Goal: Transaction & Acquisition: Purchase product/service

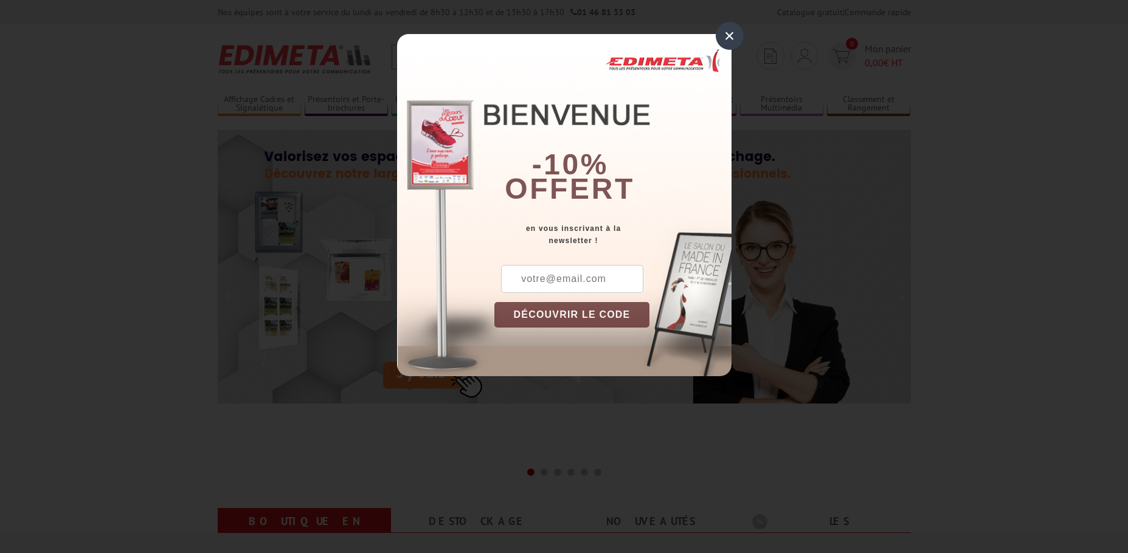
click at [730, 36] on div "×" at bounding box center [730, 36] width 28 height 28
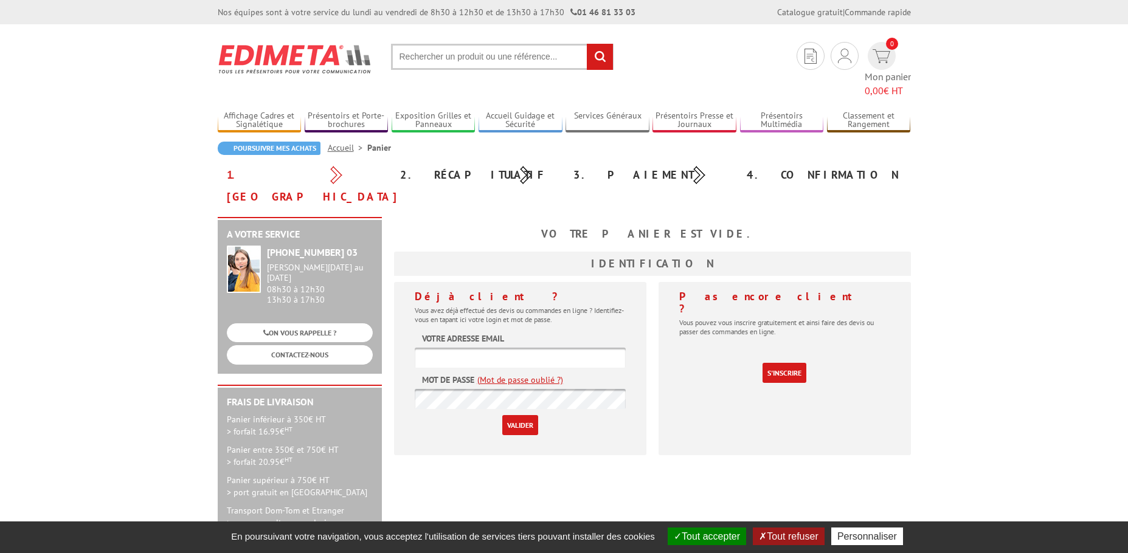
type input "[EMAIL_ADDRESS][DOMAIN_NAME]"
click at [509, 415] on input "Valider" at bounding box center [520, 425] width 36 height 20
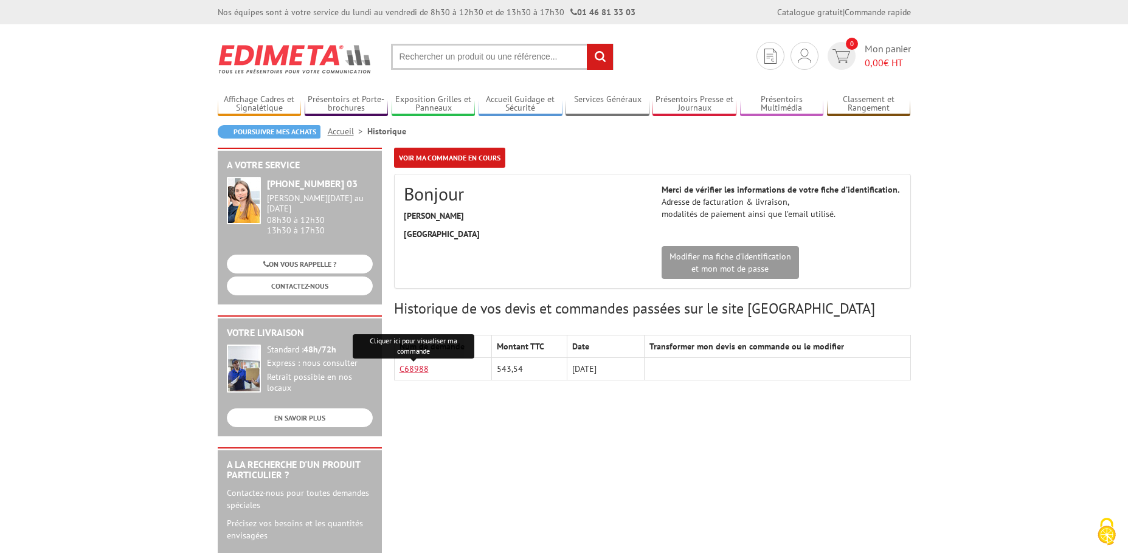
click at [405, 370] on link "C68988" at bounding box center [413, 369] width 29 height 11
click at [446, 51] on input "text" at bounding box center [502, 57] width 222 height 26
click at [444, 55] on input "text" at bounding box center [502, 57] width 222 height 26
drag, startPoint x: 444, startPoint y: 55, endPoint x: 422, endPoint y: 64, distance: 23.7
click at [422, 64] on input "text" at bounding box center [502, 57] width 222 height 26
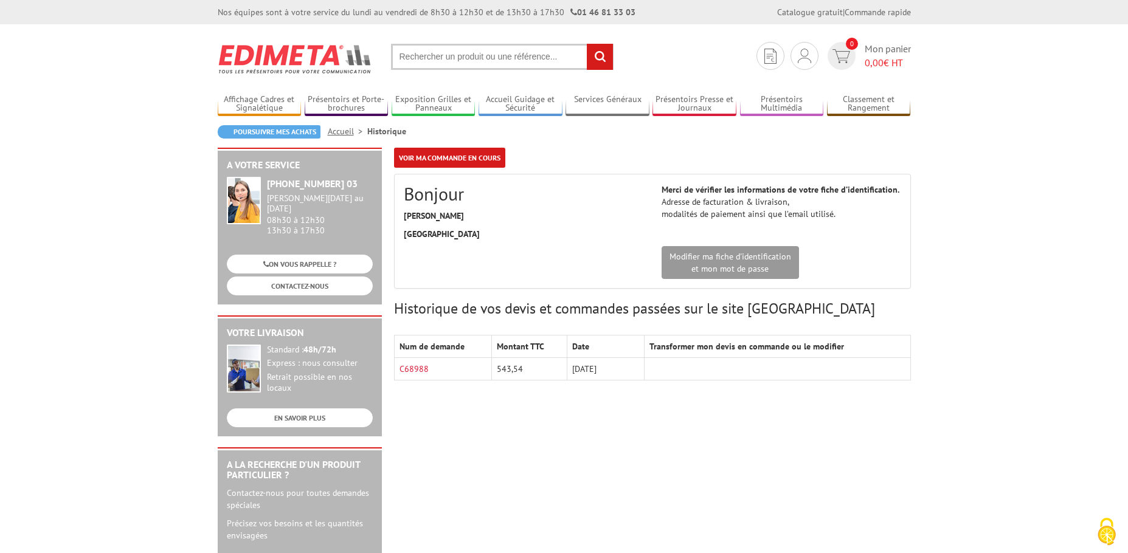
click at [591, 57] on input "rechercher" at bounding box center [600, 57] width 26 height 26
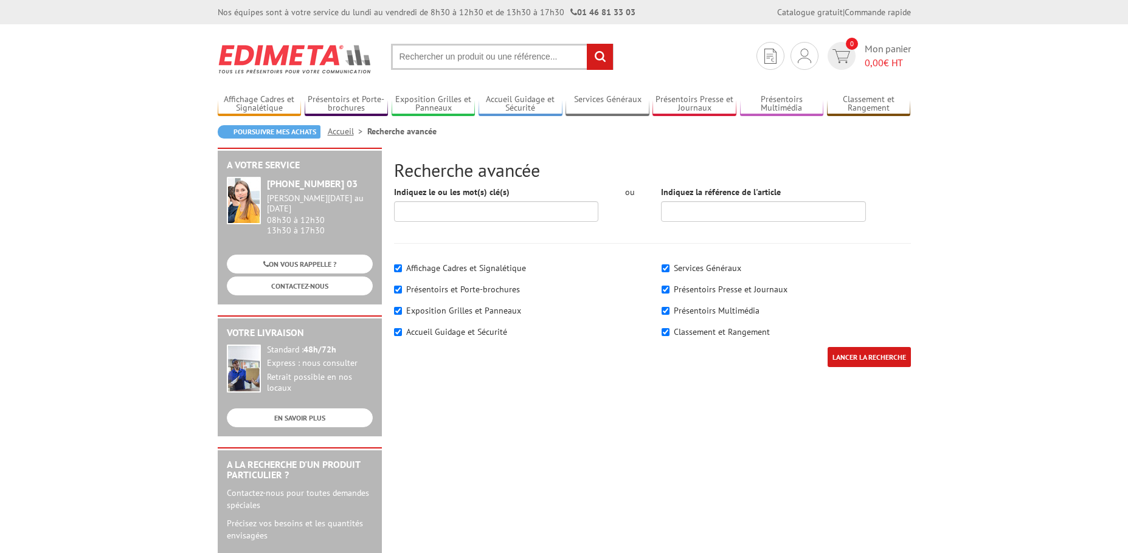
click at [497, 57] on input "text" at bounding box center [502, 57] width 222 height 26
click at [474, 57] on input "text" at bounding box center [502, 57] width 222 height 26
click at [474, 56] on input "text" at bounding box center [502, 57] width 222 height 26
click at [474, 50] on input "text" at bounding box center [502, 57] width 222 height 26
click at [443, 62] on input "text" at bounding box center [502, 57] width 222 height 26
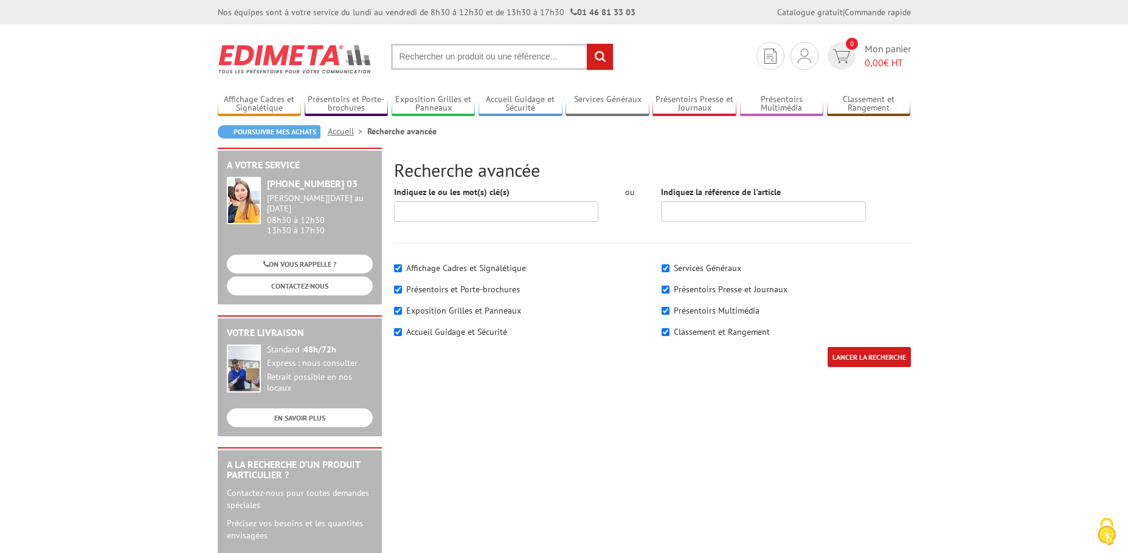
click at [443, 62] on input "text" at bounding box center [502, 57] width 222 height 26
click at [460, 60] on input "text" at bounding box center [502, 57] width 222 height 26
click at [461, 60] on input "text" at bounding box center [502, 57] width 222 height 26
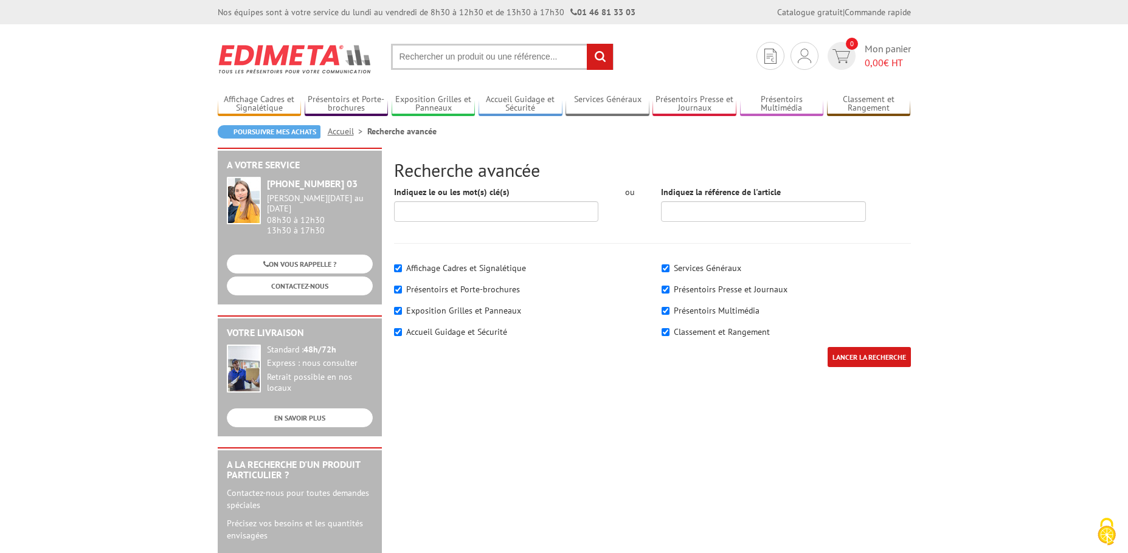
click at [461, 60] on input "text" at bounding box center [502, 57] width 222 height 26
click at [460, 60] on input "text" at bounding box center [502, 57] width 222 height 26
drag, startPoint x: 550, startPoint y: 60, endPoint x: 557, endPoint y: 57, distance: 7.3
click at [557, 57] on input "text" at bounding box center [502, 57] width 222 height 26
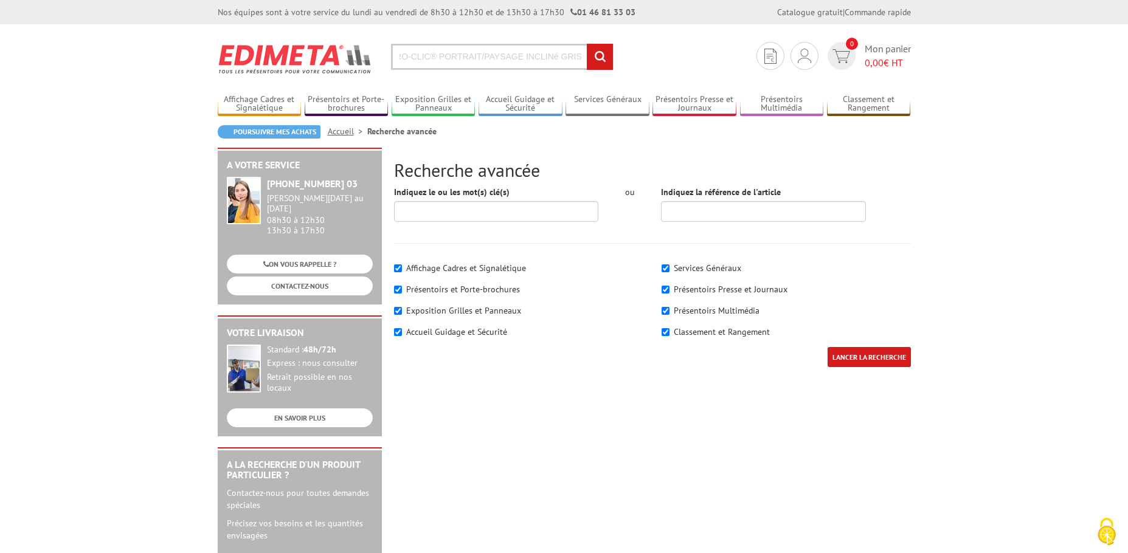
type input "ORTE-MESSAGES A3 CADRO-CLIC® PORTRAIT/PAYSAGE INCLINé GRIS"
click at [601, 60] on input "rechercher" at bounding box center [600, 57] width 26 height 26
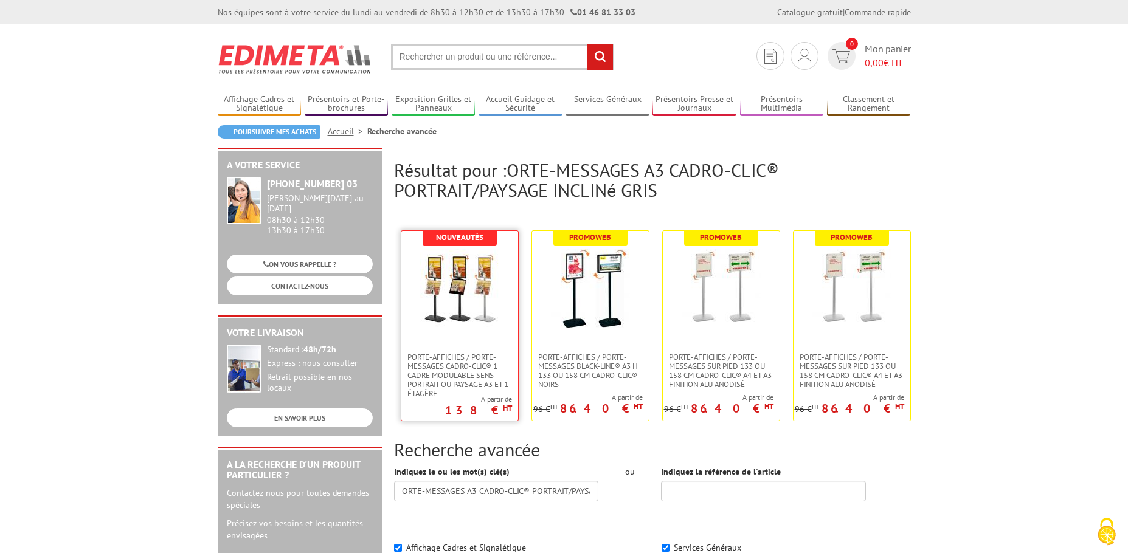
click at [463, 316] on img at bounding box center [459, 288] width 79 height 79
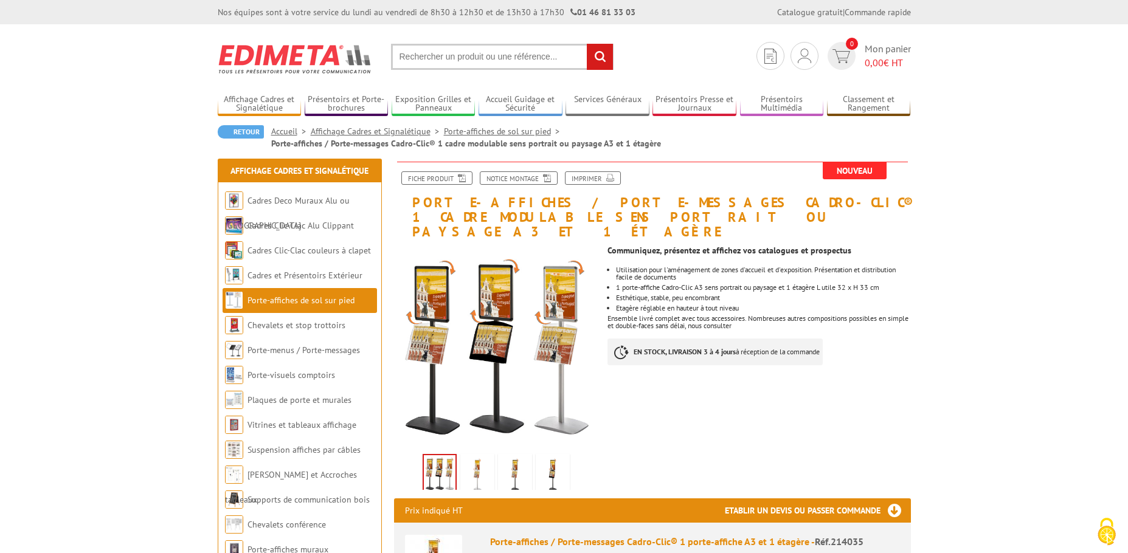
click at [453, 56] on input "text" at bounding box center [502, 57] width 222 height 26
click at [464, 56] on input "text" at bounding box center [502, 57] width 222 height 26
click at [463, 56] on input "text" at bounding box center [502, 57] width 222 height 26
click at [609, 53] on input "rechercher" at bounding box center [600, 57] width 26 height 26
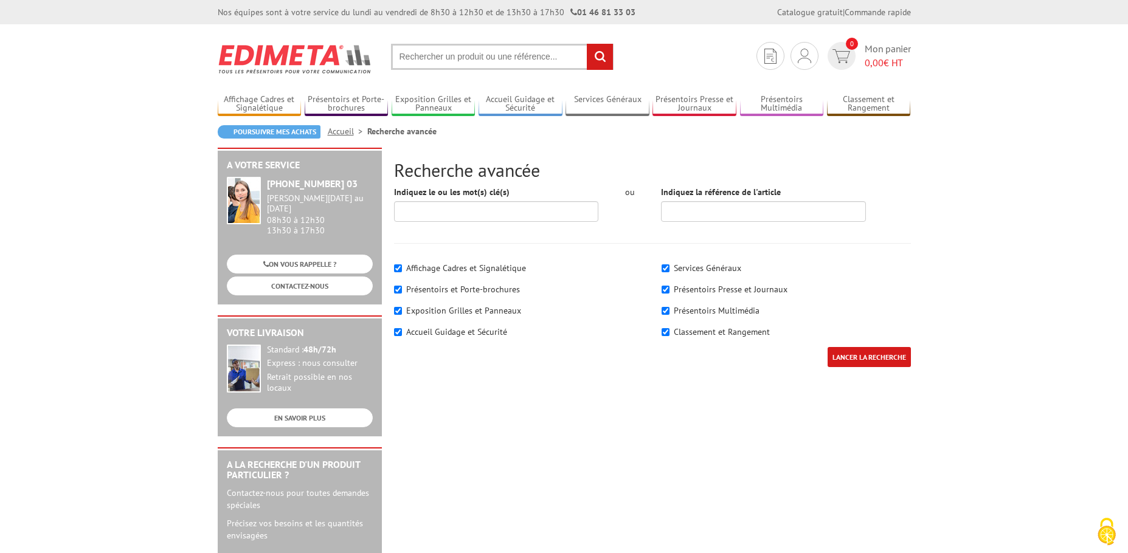
click at [528, 58] on input "text" at bounding box center [502, 57] width 222 height 26
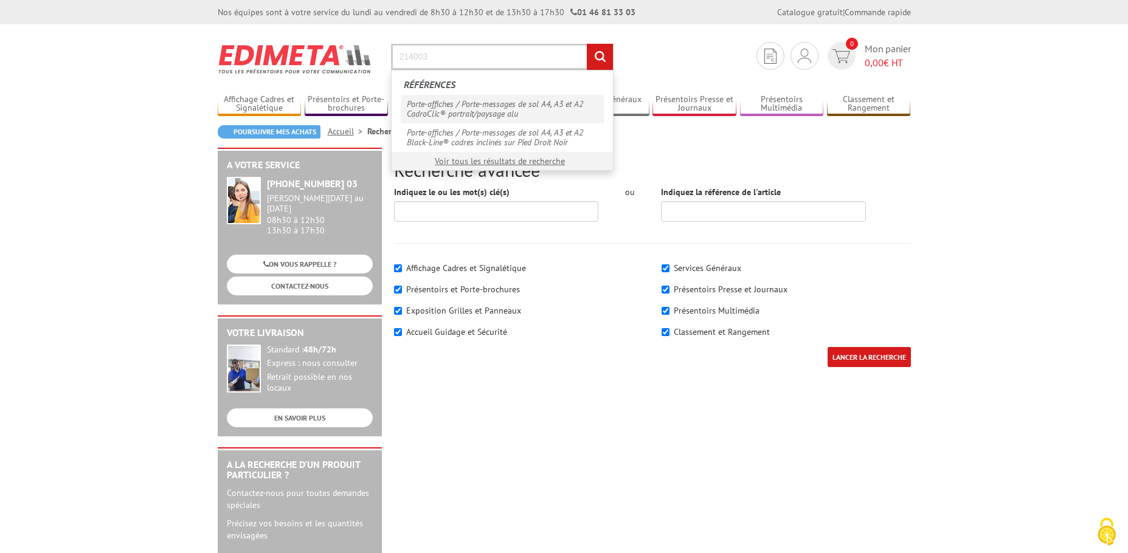
type input "214003"
click at [508, 111] on link "Porte-affiches / Porte-messages de sol A4, A3 et A2 CadroClic® portrait/paysage…" at bounding box center [502, 109] width 203 height 28
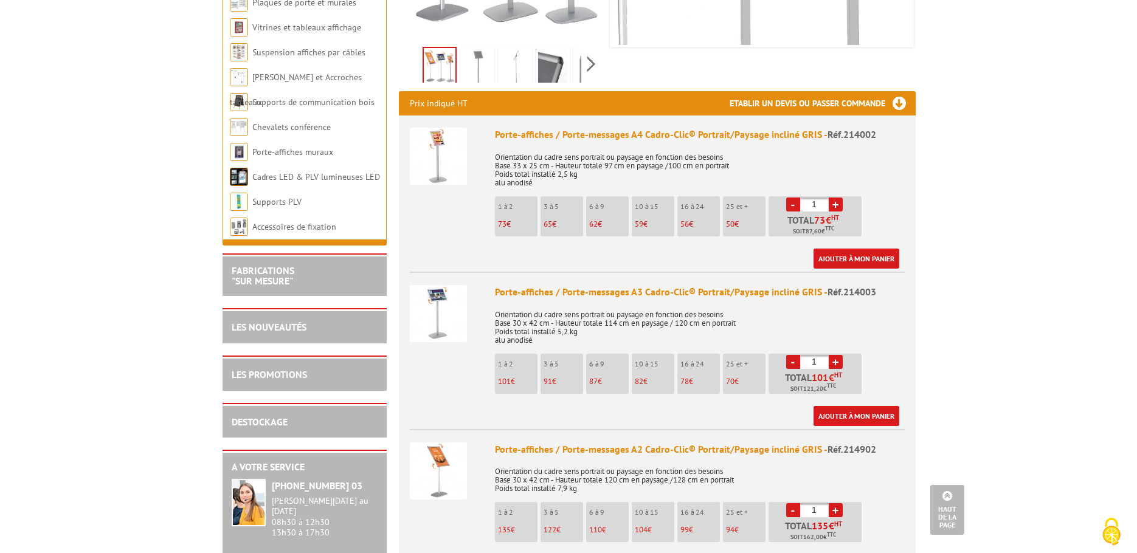
scroll to position [486, 0]
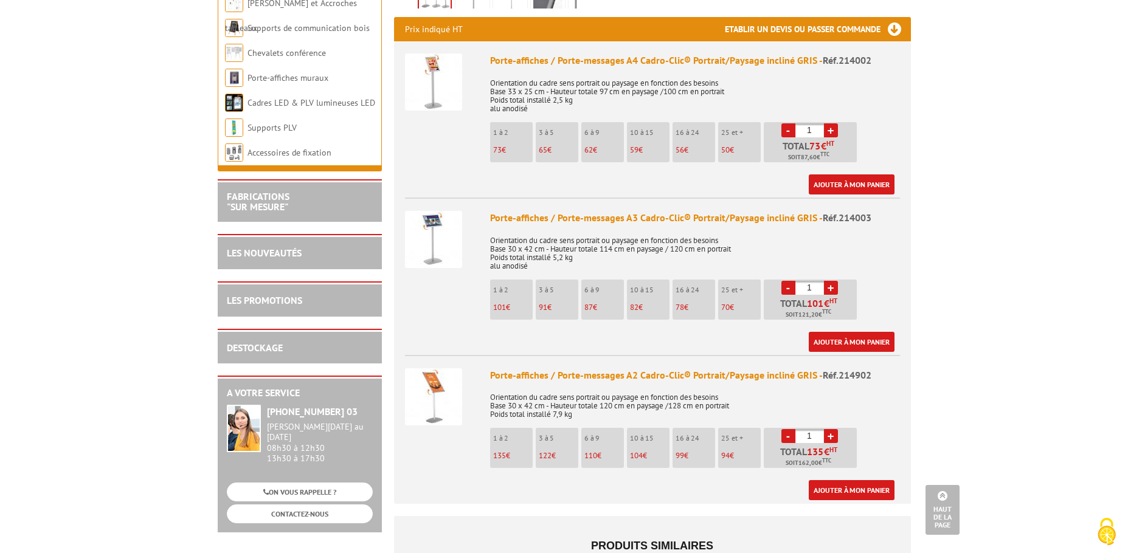
click at [834, 281] on link "+" at bounding box center [831, 288] width 14 height 14
type input "3"
click at [856, 332] on link "Ajouter à mon panier" at bounding box center [852, 342] width 86 height 20
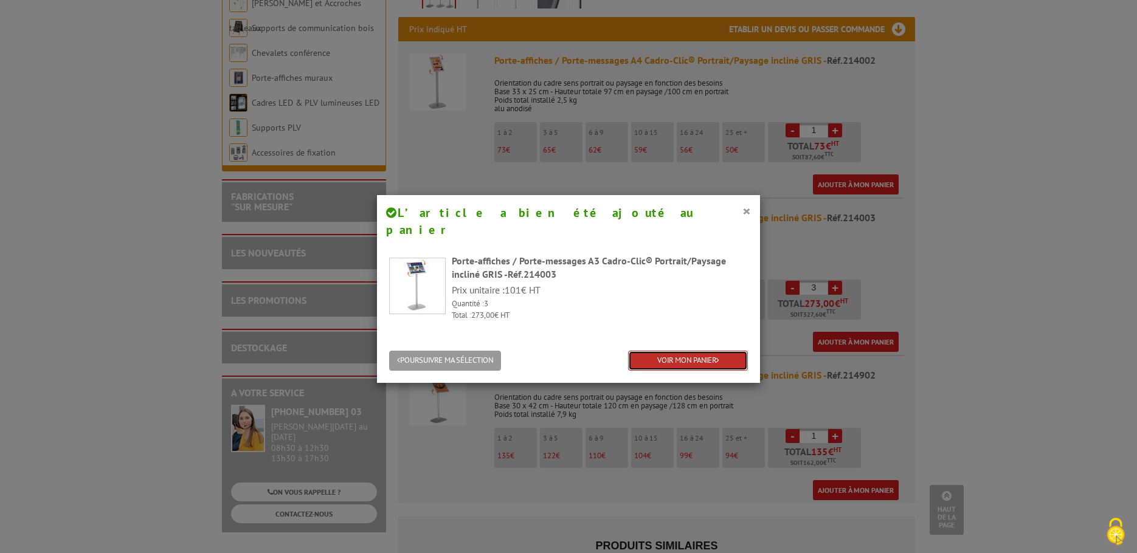
click at [707, 351] on link "VOIR MON PANIER" at bounding box center [688, 361] width 120 height 20
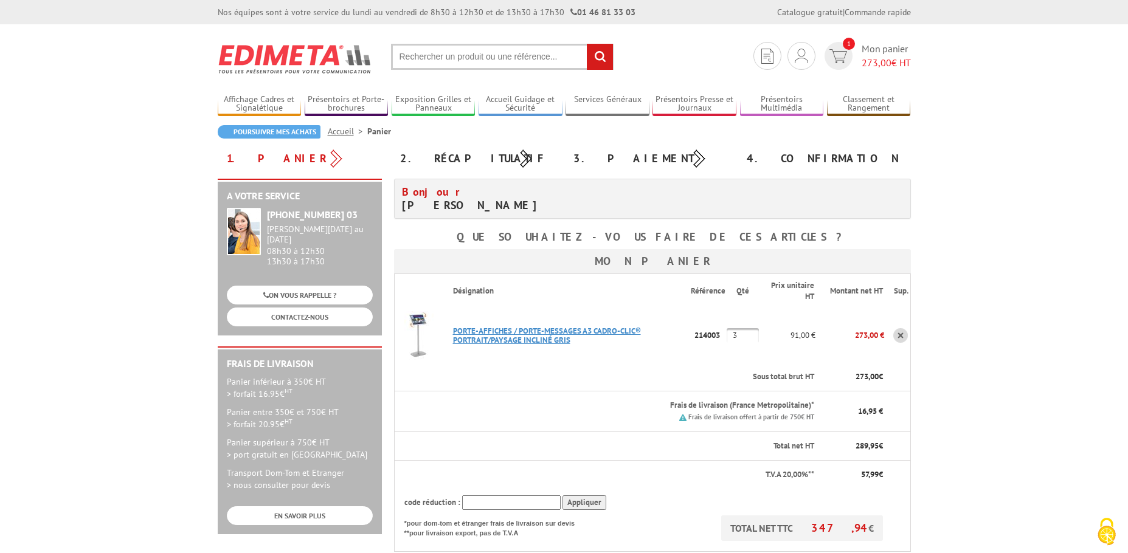
click at [514, 332] on link "PORTE-AFFICHES / PORTE-MESSAGES A3 CADRO-CLIC® PORTRAIT/PAYSAGE INCLINé GRIS" at bounding box center [547, 335] width 188 height 19
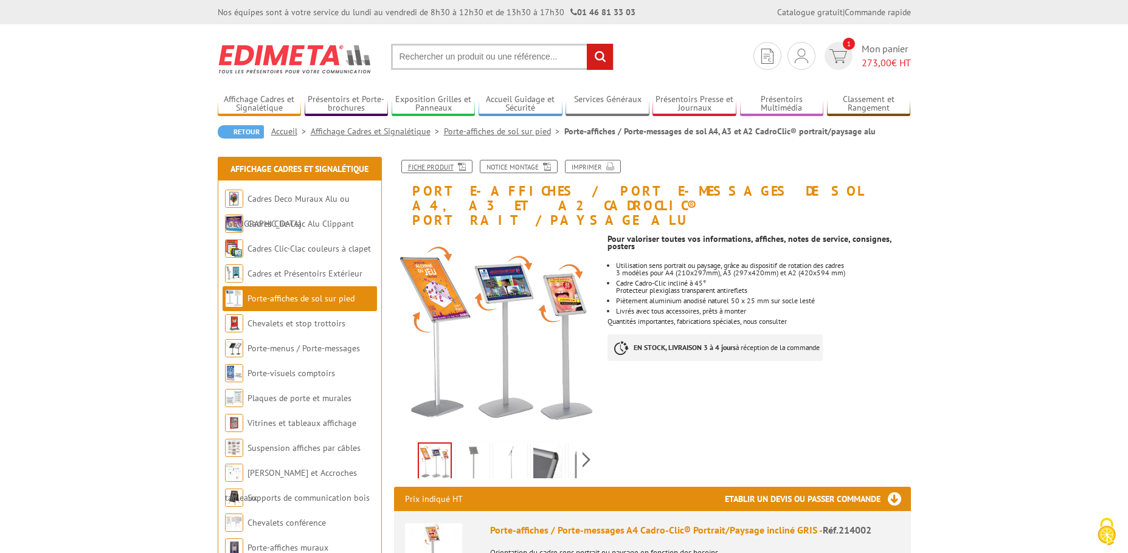
click at [455, 165] on icon at bounding box center [460, 165] width 12 height 10
